Goal: Transaction & Acquisition: Purchase product/service

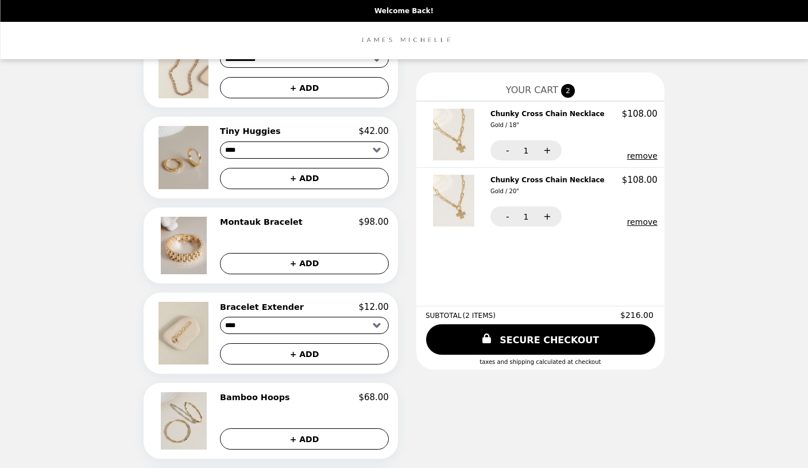
scroll to position [172, 0]
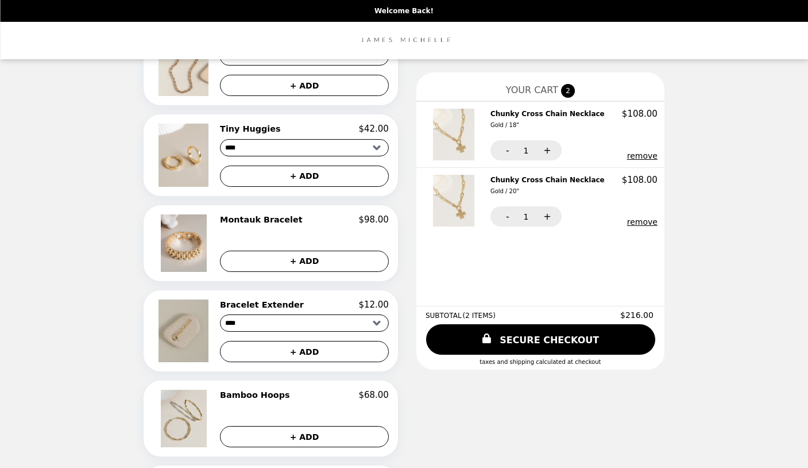
click at [210, 341] on img at bounding box center [185, 330] width 53 height 63
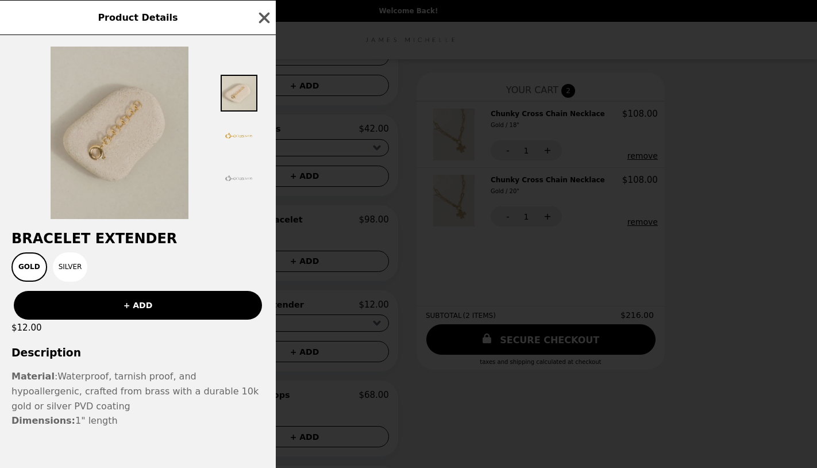
click at [117, 138] on img at bounding box center [120, 133] width 138 height 172
click at [118, 119] on img at bounding box center [120, 133] width 138 height 172
click at [126, 124] on img at bounding box center [120, 133] width 138 height 172
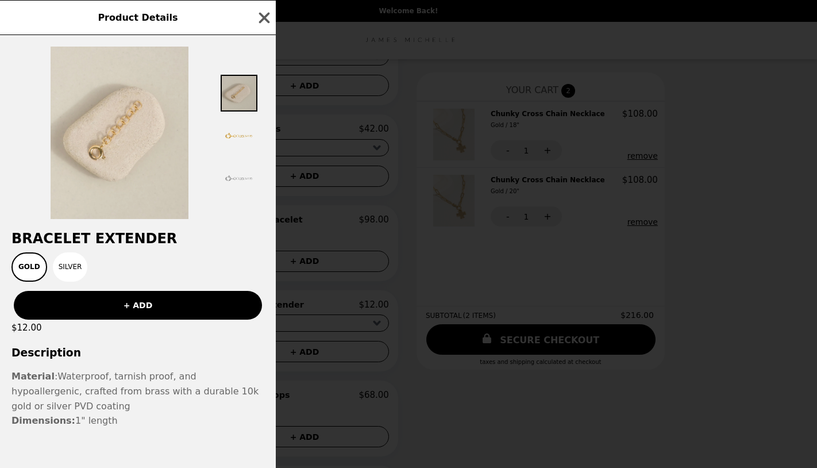
click at [233, 94] on img at bounding box center [239, 93] width 37 height 37
click at [232, 136] on img at bounding box center [239, 135] width 37 height 37
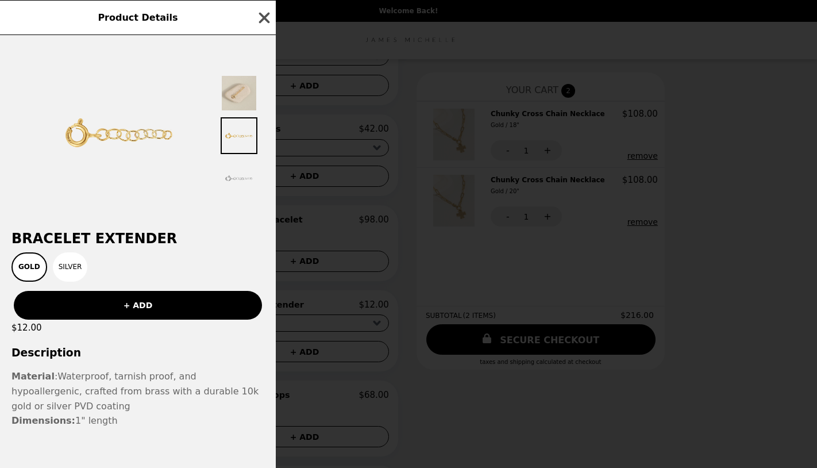
click at [259, 16] on icon "button" at bounding box center [264, 17] width 17 height 17
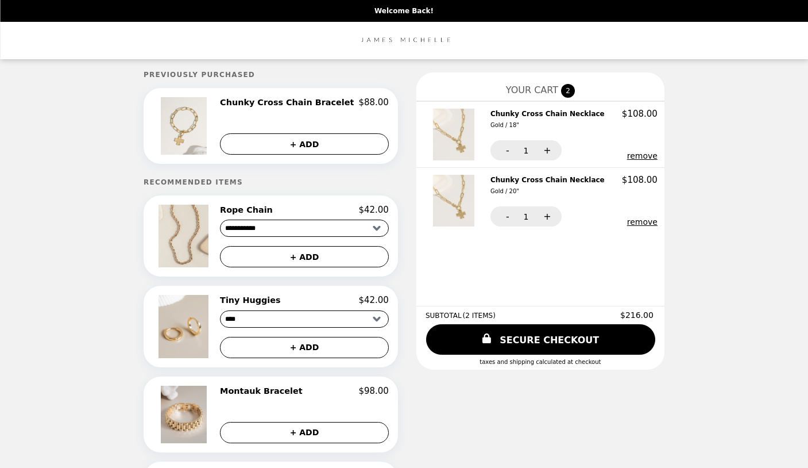
scroll to position [0, 0]
click at [290, 99] on h2 "Chunky Cross Chain Bracelet" at bounding box center [289, 103] width 138 height 10
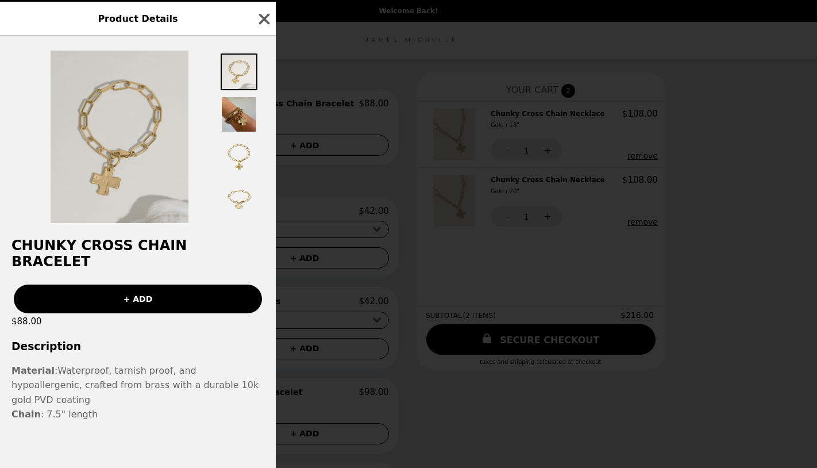
click at [160, 146] on img at bounding box center [120, 137] width 138 height 172
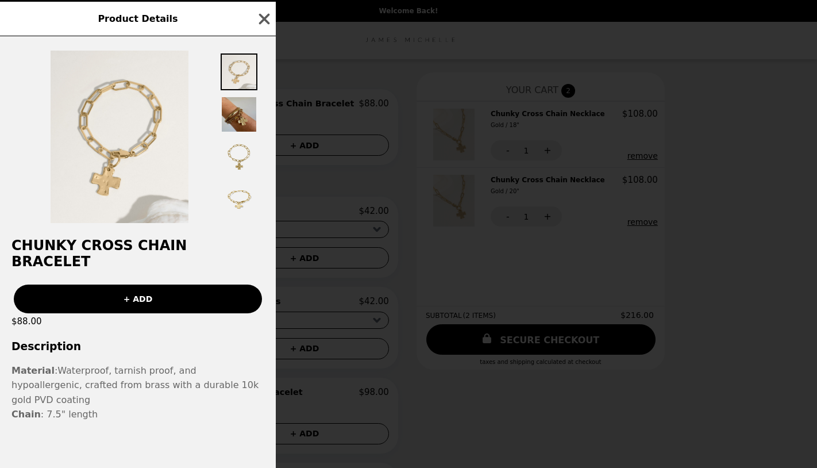
click at [242, 175] on img at bounding box center [239, 156] width 37 height 37
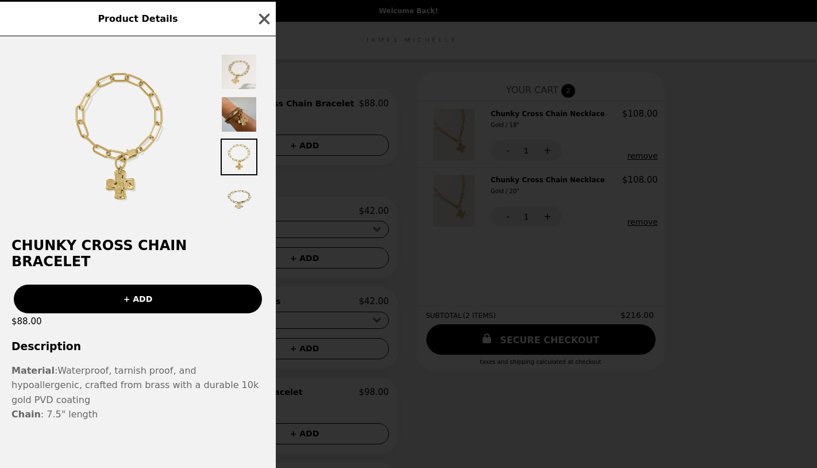
click at [233, 218] on img at bounding box center [239, 199] width 37 height 37
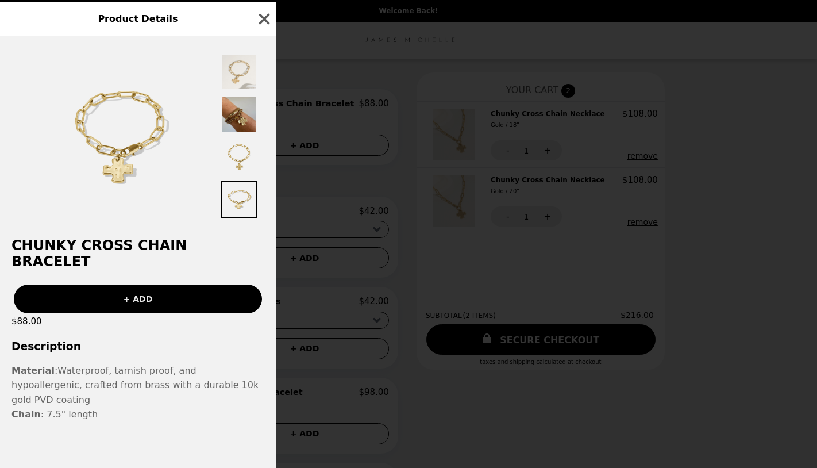
click at [174, 304] on button "+ ADD" at bounding box center [138, 298] width 248 height 29
click at [269, 28] on icon "button" at bounding box center [264, 18] width 17 height 17
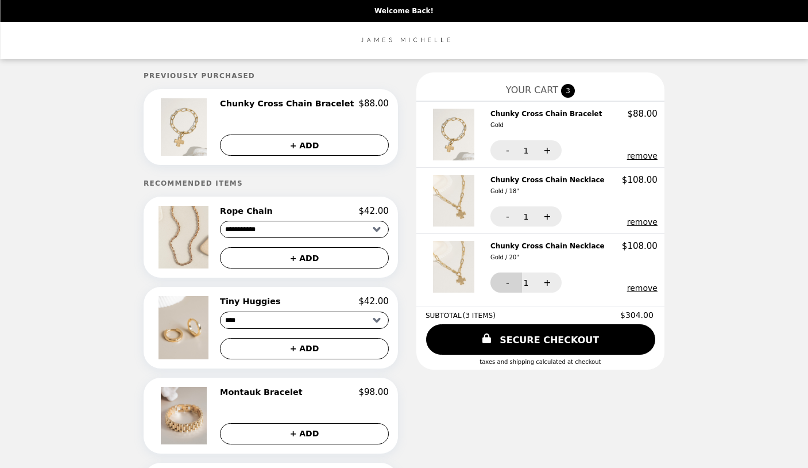
click at [492, 283] on button "-" at bounding box center [507, 282] width 32 height 20
